Goal: Information Seeking & Learning: Learn about a topic

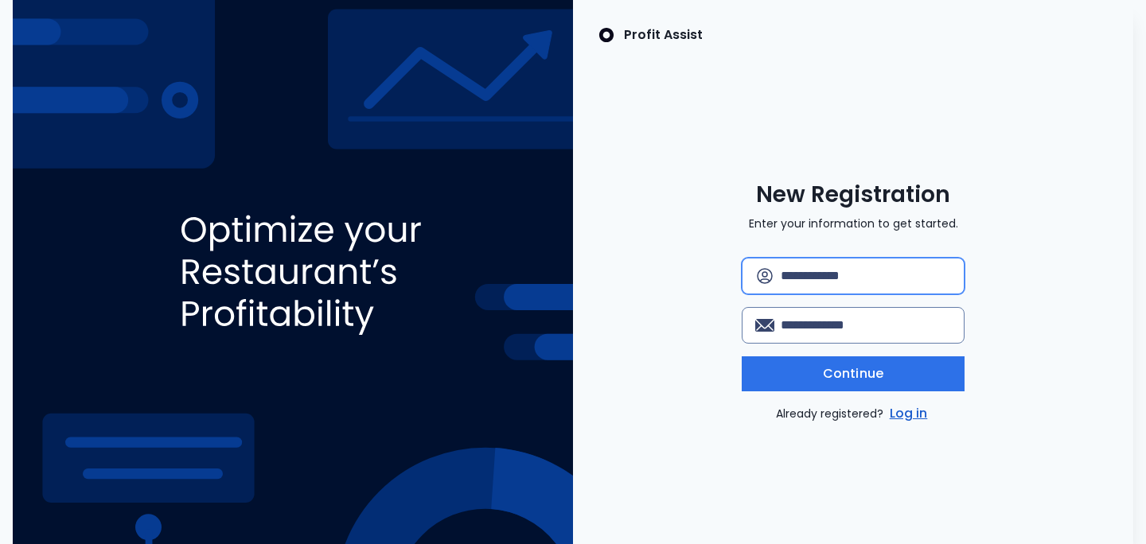
click at [797, 269] on input "text" at bounding box center [865, 276] width 170 height 35
type input "*********"
click at [850, 323] on input "email" at bounding box center [865, 325] width 170 height 35
type input "**********"
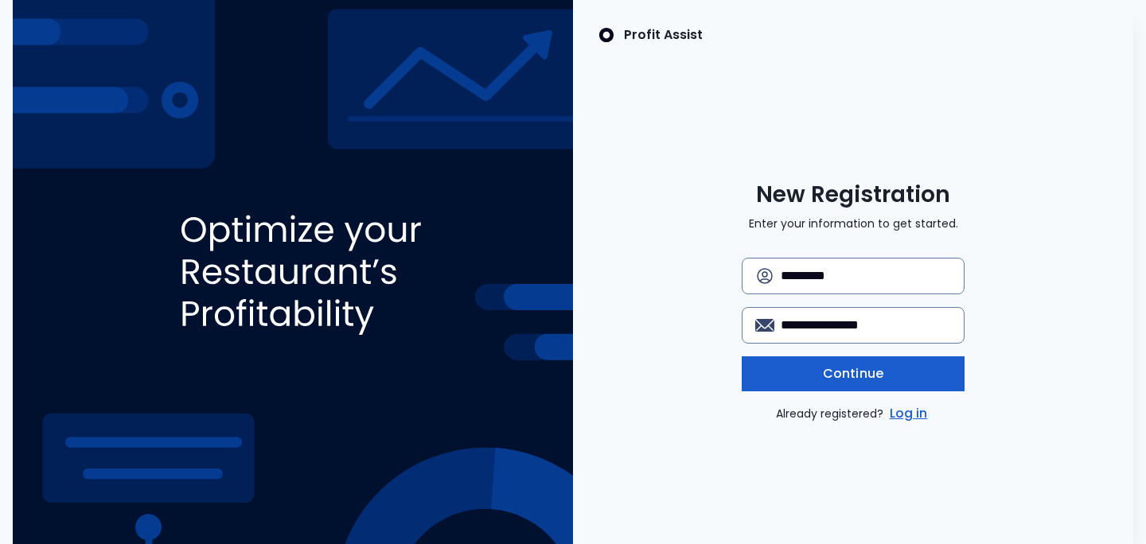
click at [855, 377] on span "Continue" at bounding box center [853, 373] width 60 height 19
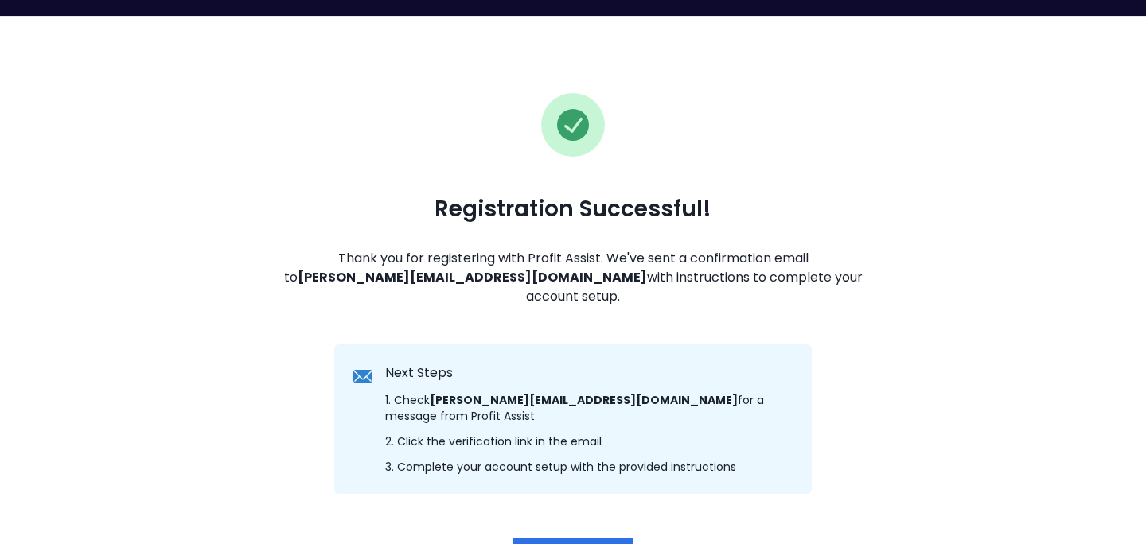
scroll to position [129, 0]
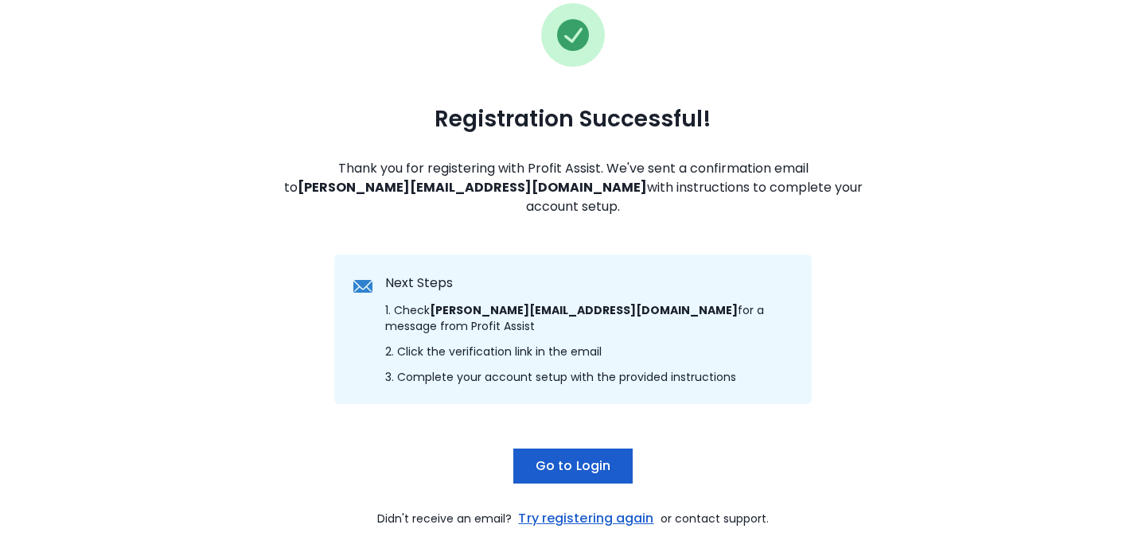
click at [585, 457] on span "Go to Login" at bounding box center [572, 466] width 75 height 19
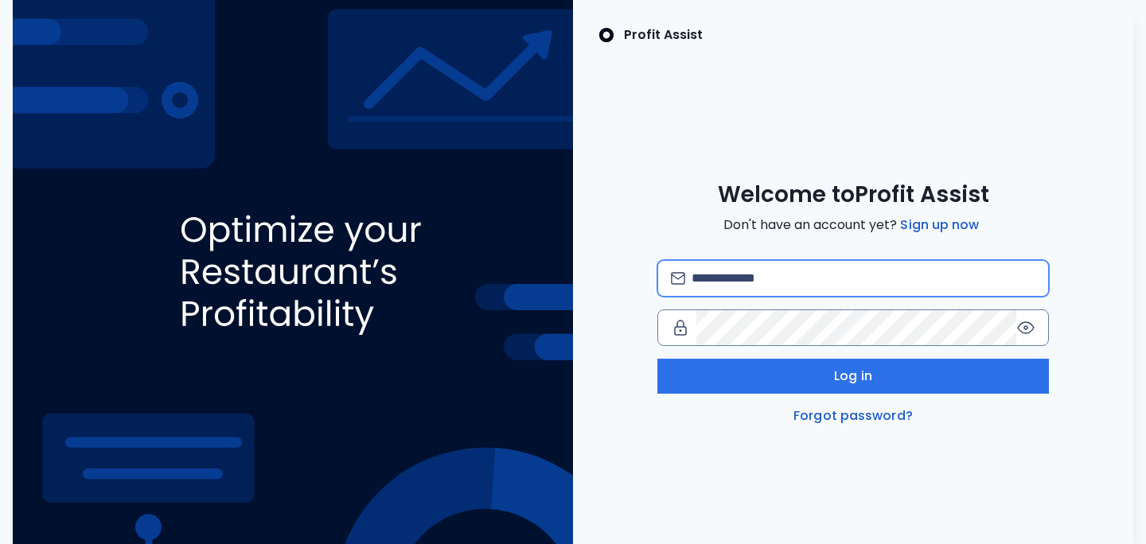
type input "**********"
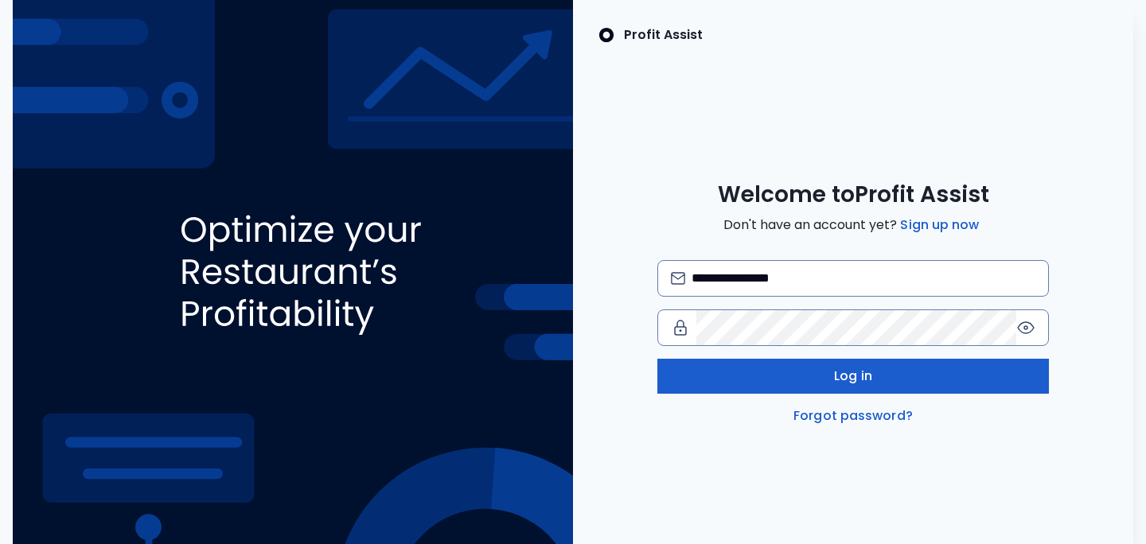
click at [767, 378] on button "Log in" at bounding box center [853, 376] width 392 height 35
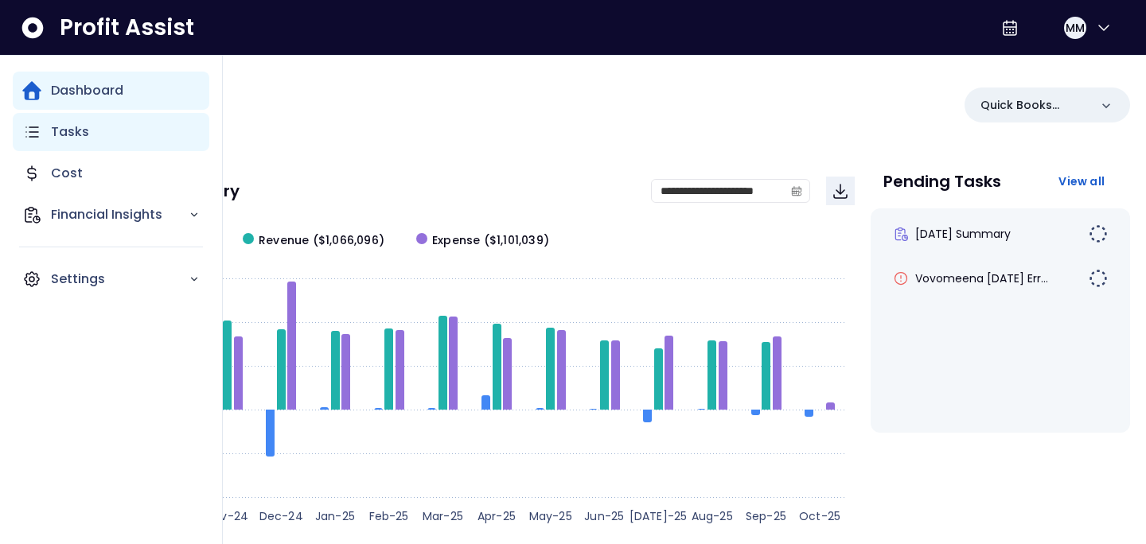
click at [39, 133] on icon "Main navigation" at bounding box center [31, 132] width 19 height 19
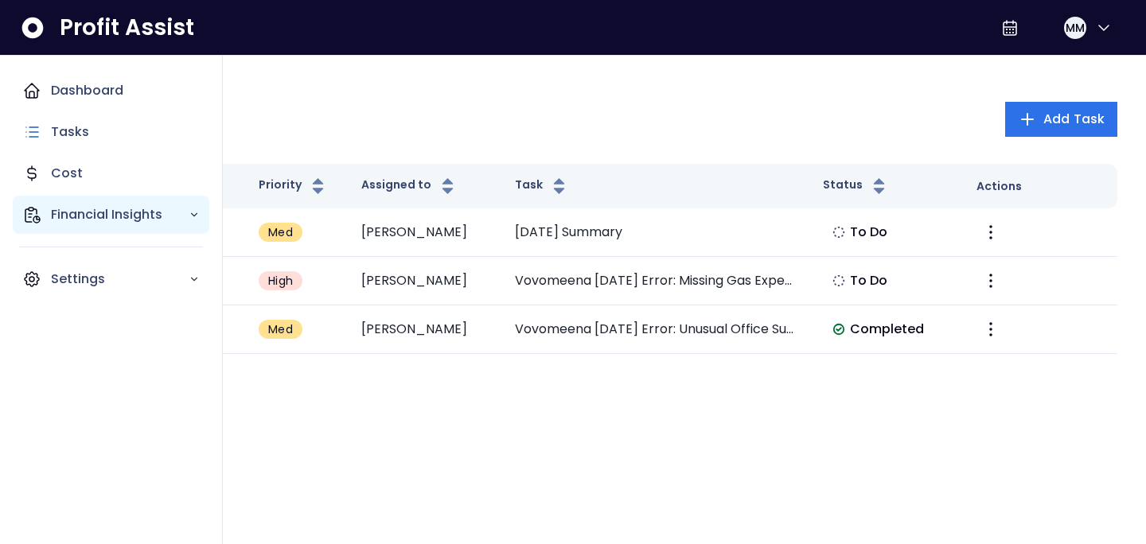
click at [95, 212] on p "Financial Insights" at bounding box center [120, 214] width 138 height 19
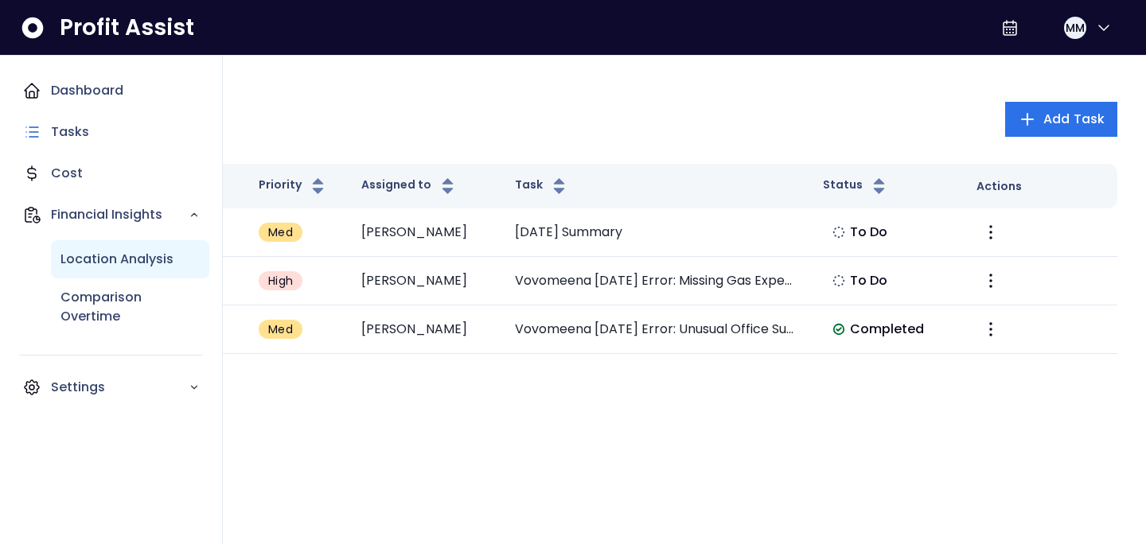
click at [104, 259] on p "Location Analysis" at bounding box center [116, 259] width 113 height 19
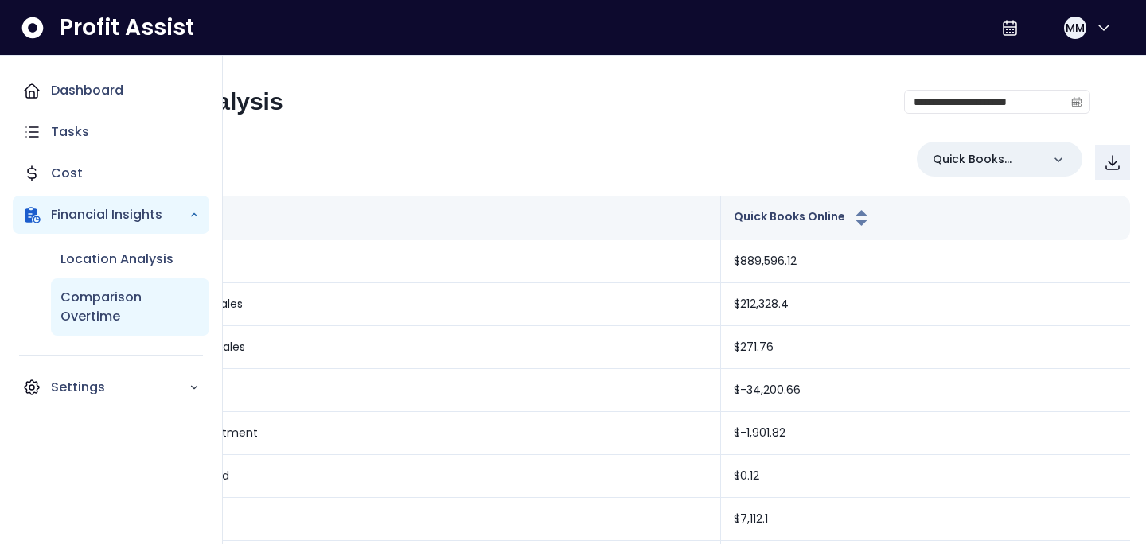
click at [90, 309] on p "Comparison Overtime" at bounding box center [129, 307] width 139 height 38
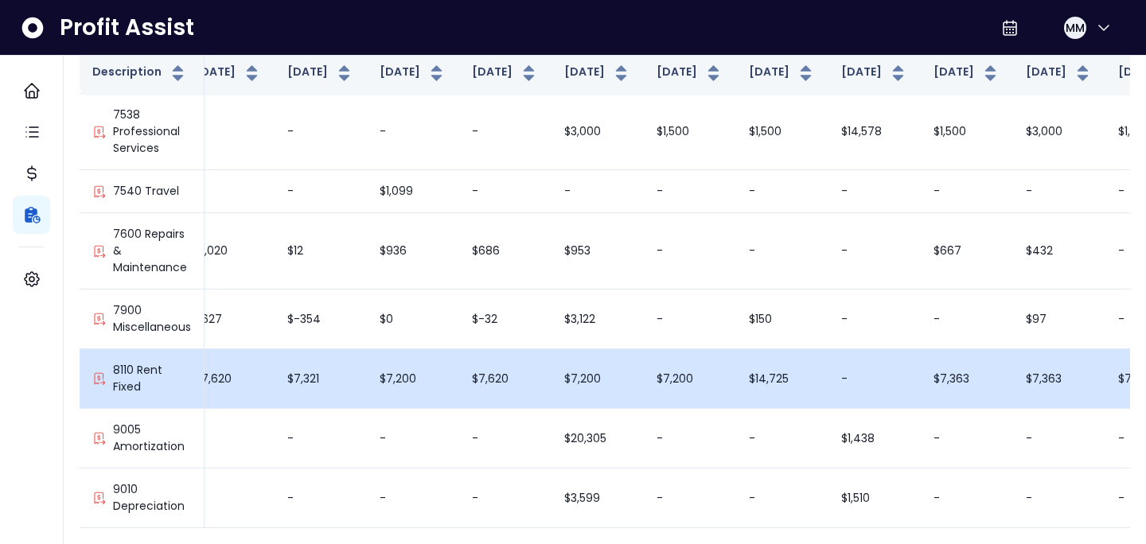
scroll to position [2708, 0]
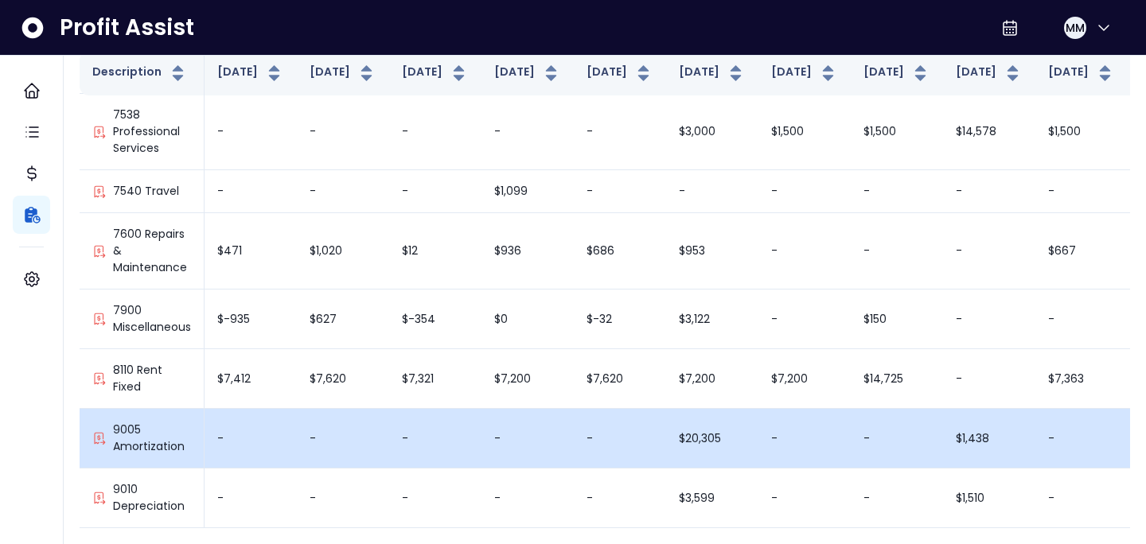
click at [163, 430] on p "9005 Amortization" at bounding box center [152, 438] width 78 height 33
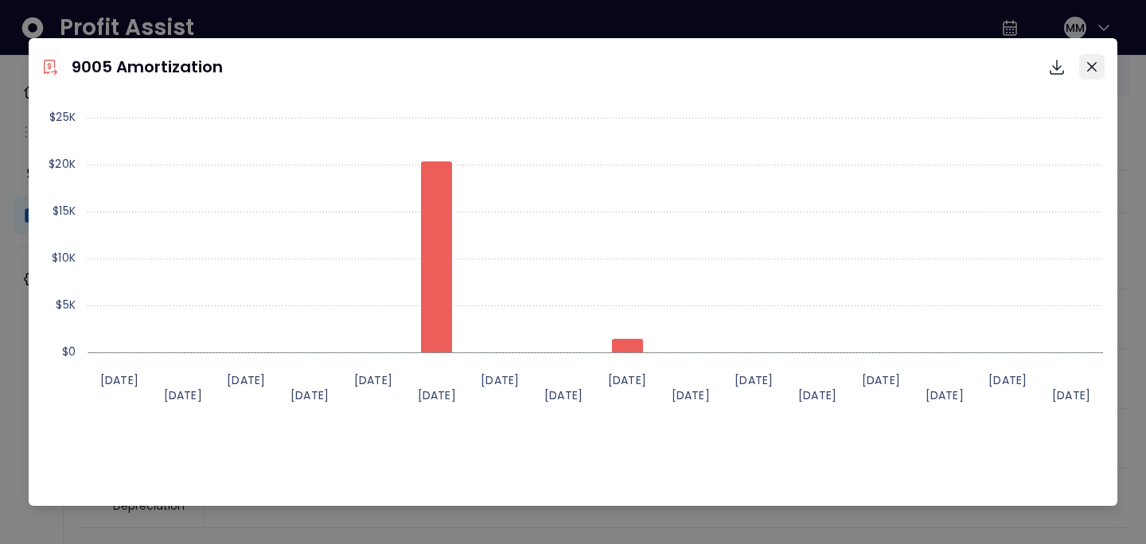
click at [1088, 67] on icon "Close" at bounding box center [1092, 67] width 10 height 10
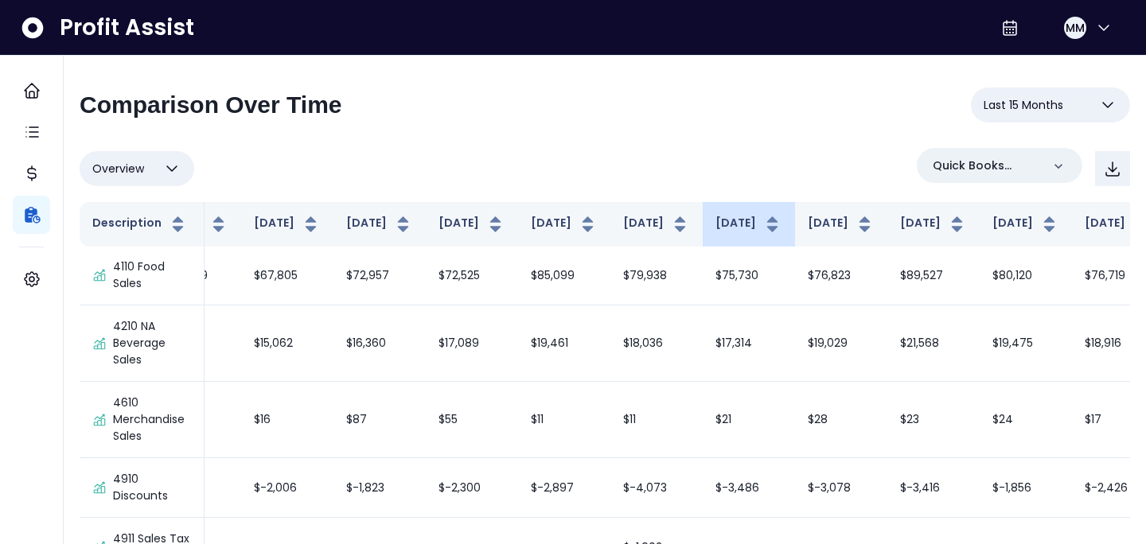
scroll to position [1, 0]
